Goal: Task Accomplishment & Management: Use online tool/utility

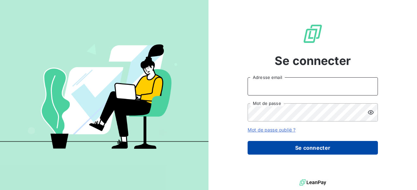
type input "[PERSON_NAME][EMAIL_ADDRESS][DOMAIN_NAME]"
click at [320, 147] on button "Se connecter" at bounding box center [312, 148] width 130 height 14
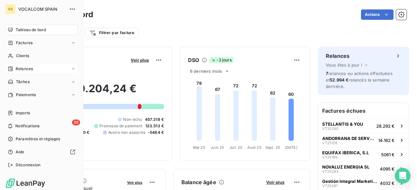
click at [24, 69] on span "Relances" at bounding box center [24, 69] width 17 height 6
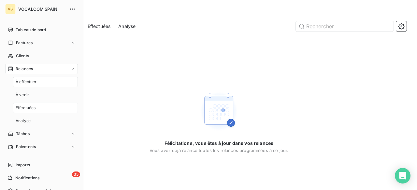
drag, startPoint x: 28, startPoint y: 108, endPoint x: 30, endPoint y: 104, distance: 4.2
click at [28, 108] on span "Effectuées" at bounding box center [26, 108] width 20 height 6
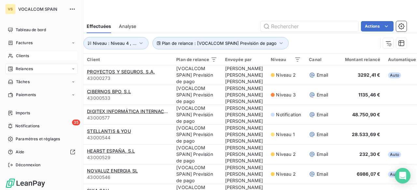
click at [18, 56] on span "Clients" at bounding box center [22, 56] width 13 height 6
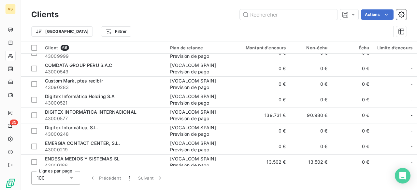
scroll to position [260, 0]
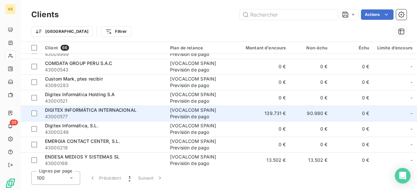
click at [126, 114] on span "43000577" at bounding box center [103, 117] width 117 height 7
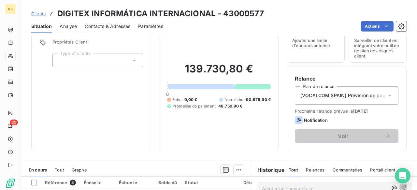
scroll to position [65, 0]
